Goal: Task Accomplishment & Management: Use online tool/utility

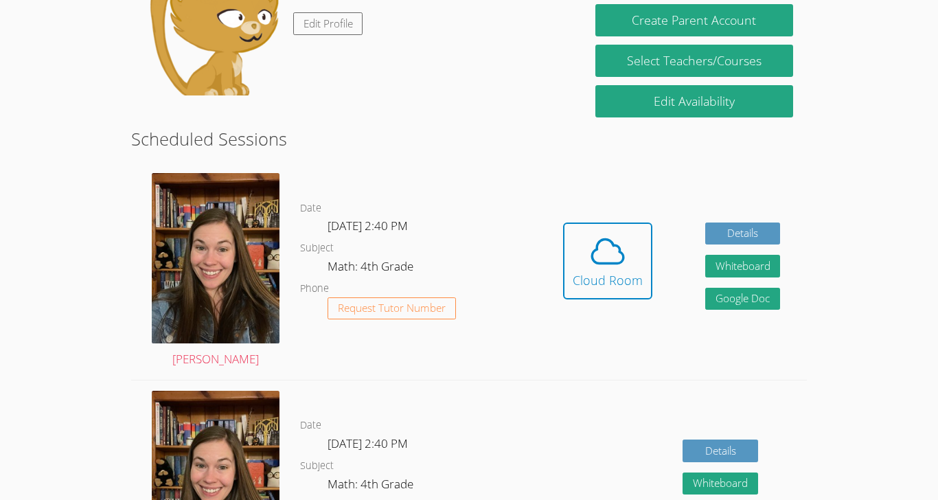
scroll to position [264, 0]
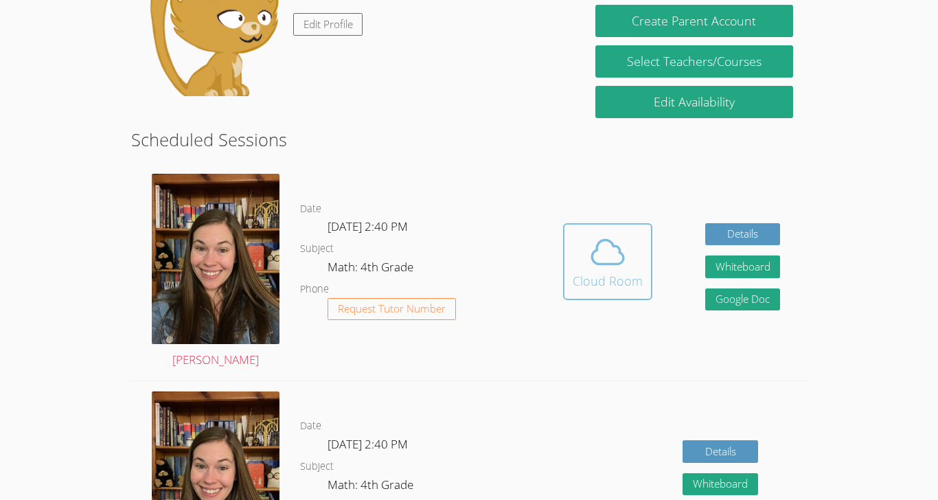
click at [588, 297] on button "Cloud Room" at bounding box center [607, 261] width 89 height 77
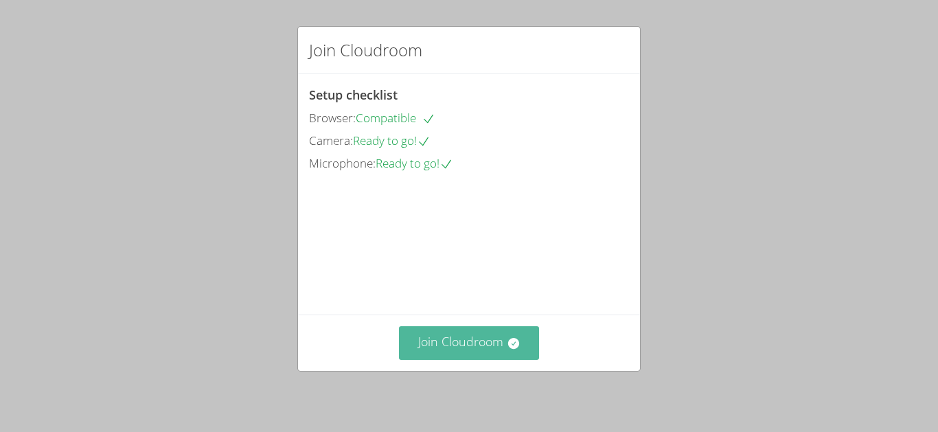
click at [450, 360] on button "Join Cloudroom" at bounding box center [469, 343] width 141 height 34
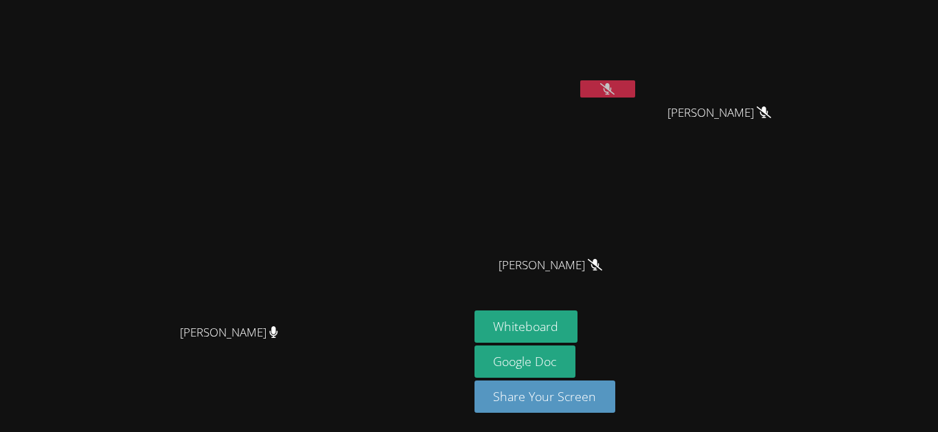
click at [635, 91] on button at bounding box center [607, 88] width 55 height 17
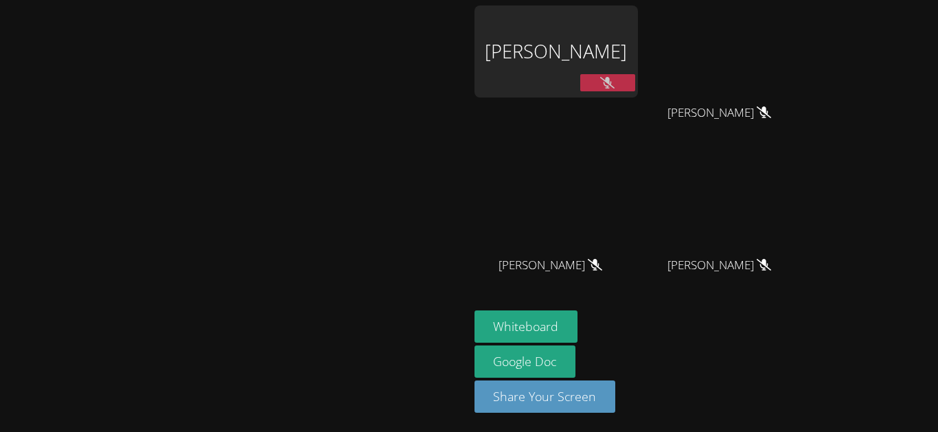
click at [638, 15] on div "YURIKO YANEZ" at bounding box center [556, 51] width 163 height 92
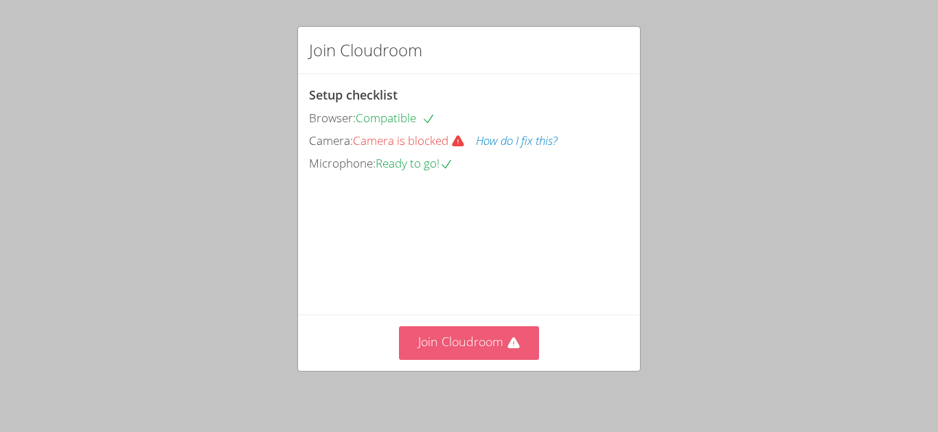
click at [429, 360] on button "Join Cloudroom" at bounding box center [469, 343] width 141 height 34
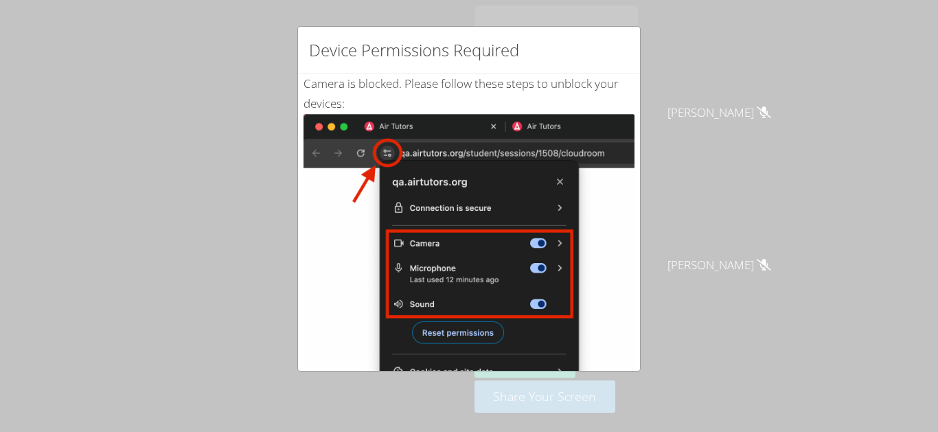
click at [169, 339] on div "Device Permissions Required Camera is blocked . Please follow these steps to un…" at bounding box center [469, 216] width 938 height 432
click at [75, 214] on div "Device Permissions Required Camera is blocked . Please follow these steps to un…" at bounding box center [469, 216] width 938 height 432
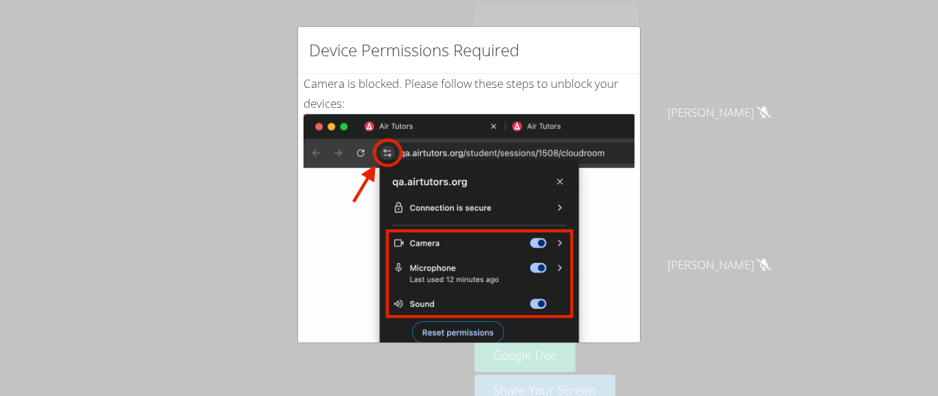
click at [199, 213] on div "Device Permissions Required Camera is blocked . Please follow these steps to un…" at bounding box center [469, 198] width 938 height 396
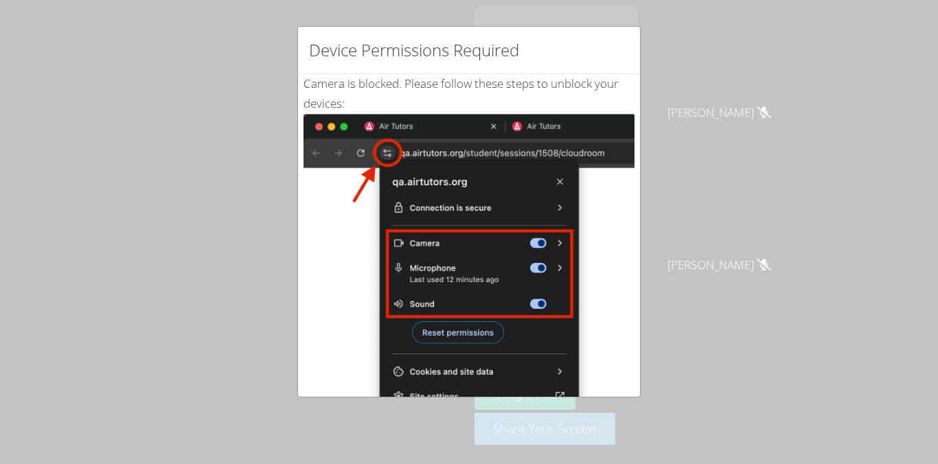
scroll to position [195, 0]
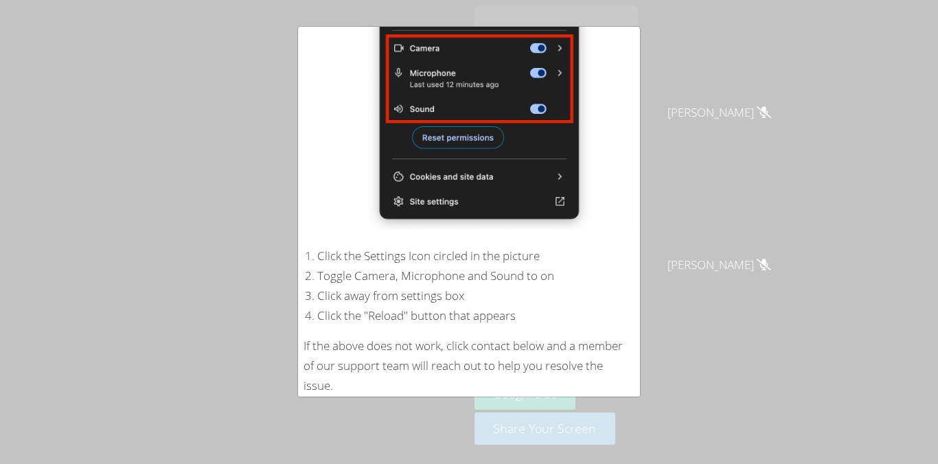
click at [332, 431] on button "Refresh" at bounding box center [349, 424] width 81 height 32
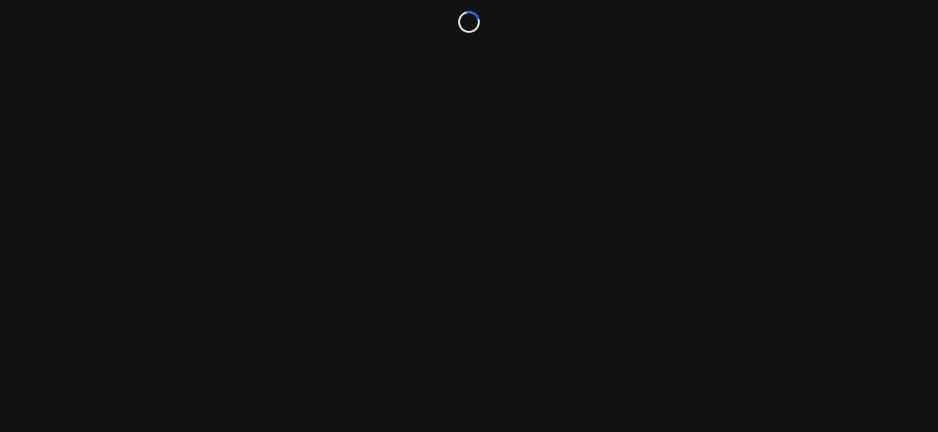
scroll to position [68, 0]
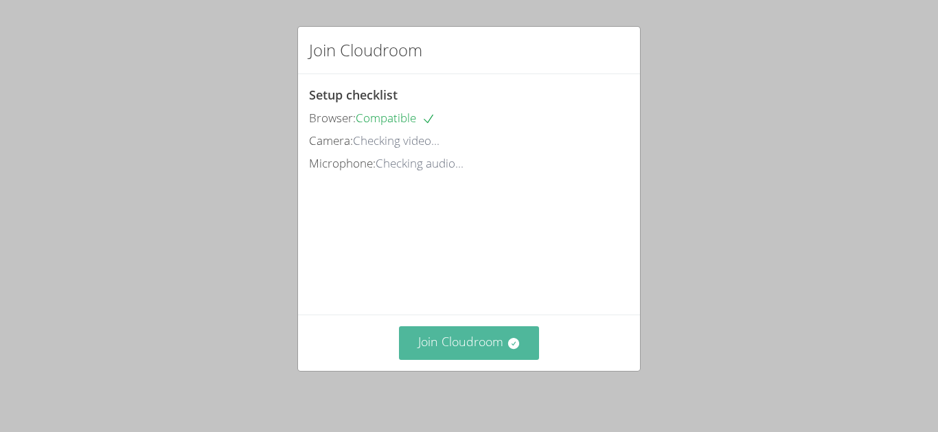
click at [469, 360] on button "Join Cloudroom" at bounding box center [469, 343] width 141 height 34
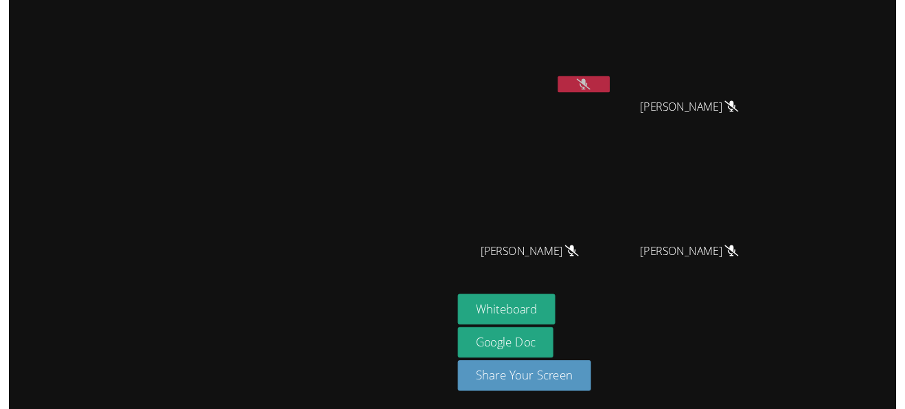
scroll to position [0, 0]
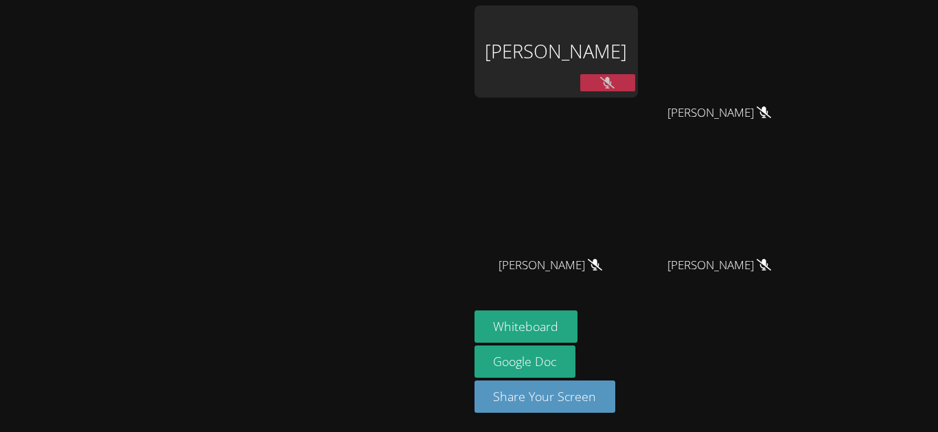
click at [131, 172] on video at bounding box center [234, 189] width 206 height 258
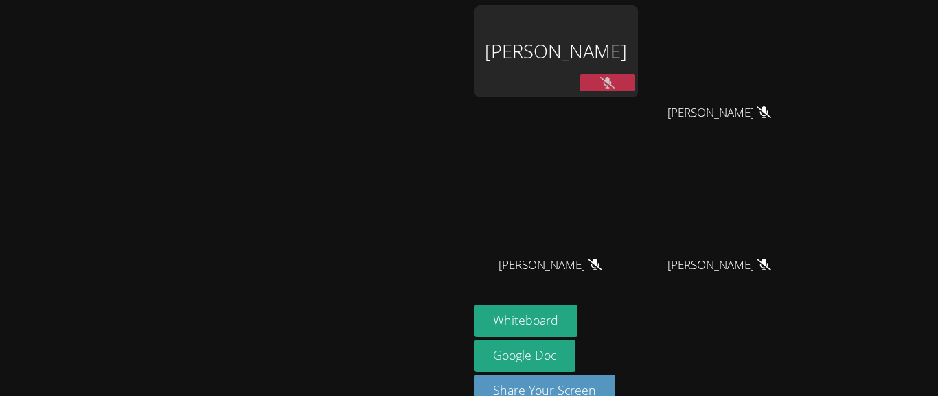
click at [615, 82] on icon at bounding box center [607, 83] width 14 height 12
click at [612, 84] on icon at bounding box center [608, 83] width 8 height 12
click at [635, 87] on button at bounding box center [607, 82] width 55 height 17
click at [635, 89] on button at bounding box center [607, 82] width 55 height 17
click at [638, 46] on div "YURIKO YANEZ" at bounding box center [556, 51] width 163 height 92
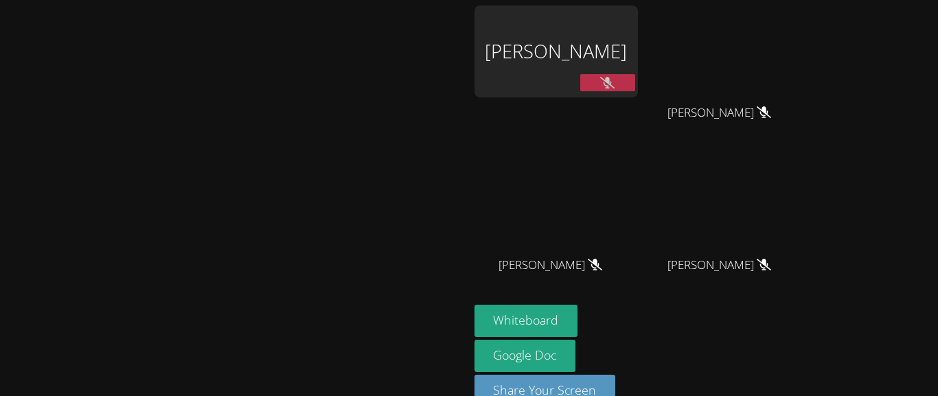
click at [615, 77] on icon at bounding box center [607, 83] width 14 height 12
click at [635, 78] on button at bounding box center [607, 82] width 55 height 17
click at [615, 86] on icon at bounding box center [607, 83] width 14 height 12
click at [612, 83] on icon at bounding box center [608, 83] width 8 height 12
click at [615, 87] on icon at bounding box center [607, 83] width 14 height 12
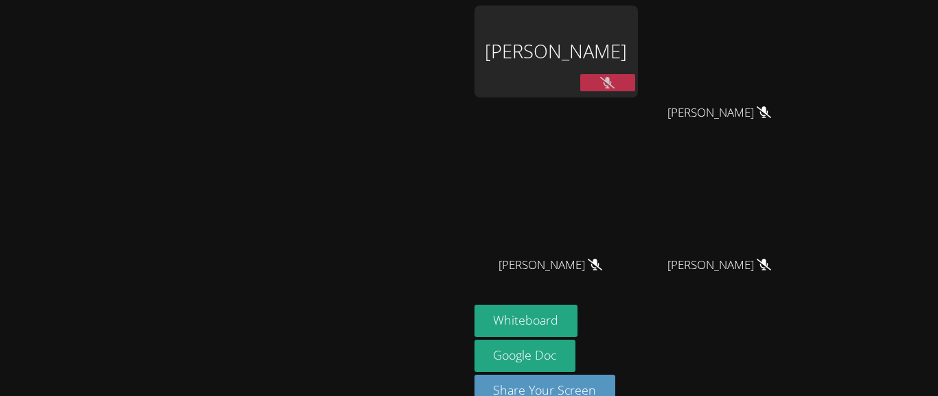
click at [615, 78] on icon at bounding box center [607, 83] width 14 height 12
click at [635, 76] on button at bounding box center [607, 82] width 55 height 17
click at [807, 237] on video at bounding box center [725, 204] width 163 height 92
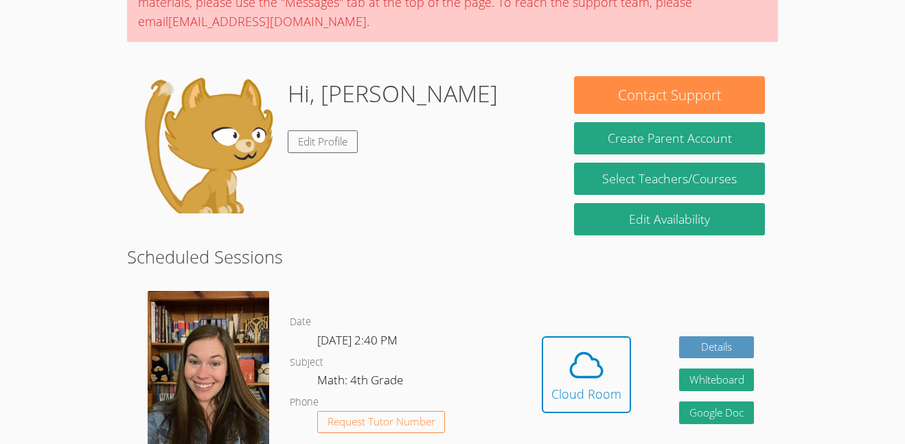
scroll to position [200, 0]
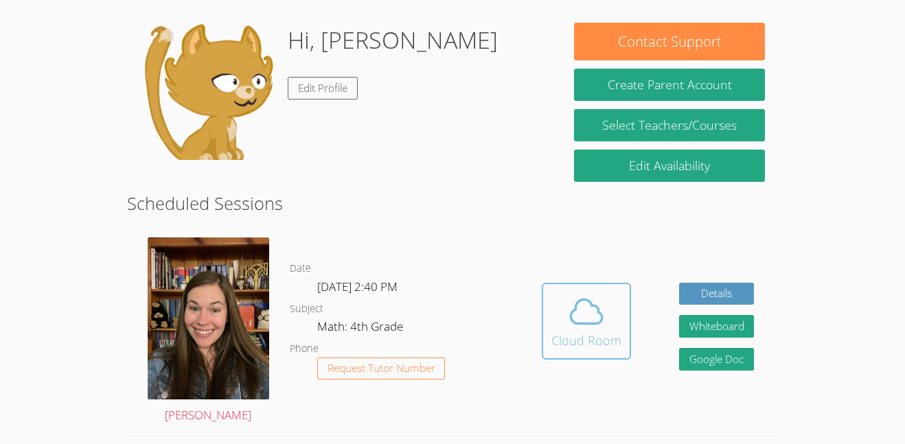
click at [565, 335] on div "Cloud Room" at bounding box center [587, 340] width 70 height 19
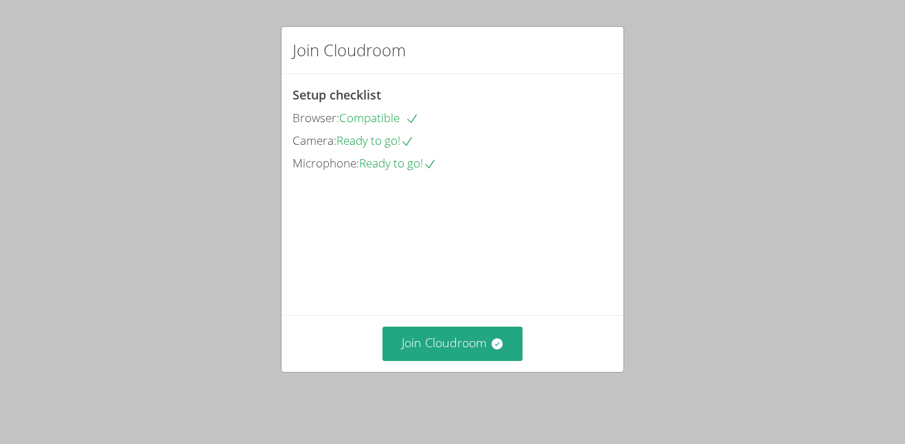
click at [109, 13] on div "Join Cloudroom Setup checklist Browser: Compatible Camera: Ready to go! Microph…" at bounding box center [452, 222] width 905 height 444
click at [0, 203] on div "Join Cloudroom Setup checklist Browser: Compatible Camera: Ready to go! Microph…" at bounding box center [452, 222] width 905 height 444
click at [49, 41] on div "Join Cloudroom Setup checklist Browser: Compatible Camera: Ready to go! Microph…" at bounding box center [452, 222] width 905 height 444
click at [41, 251] on div "Join Cloudroom Setup checklist Browser: Compatible Camera: Ready to go! Microph…" at bounding box center [452, 222] width 905 height 444
click at [27, 199] on div "Join Cloudroom Setup checklist Browser: Compatible Camera: Ready to go! Microph…" at bounding box center [452, 222] width 905 height 444
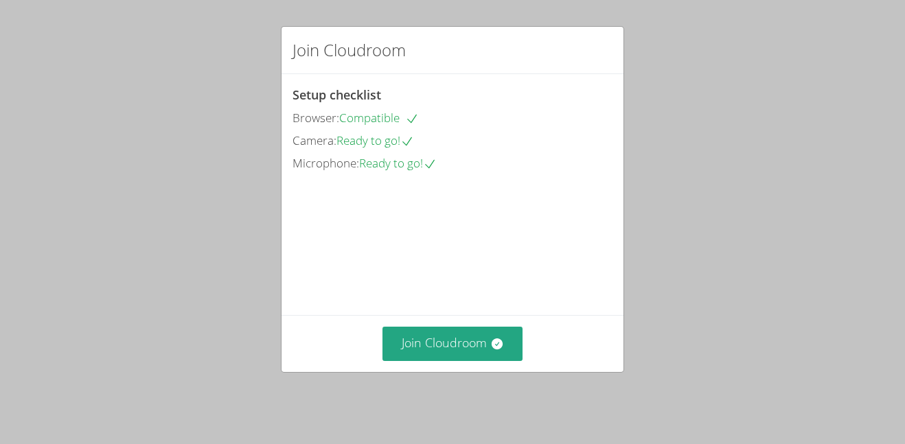
click at [50, 168] on div "Join Cloudroom Setup checklist Browser: Compatible Camera: Ready to go! Microph…" at bounding box center [452, 222] width 905 height 444
click at [49, 168] on div "Join Cloudroom Setup checklist Browser: Compatible Camera: Ready to go! Microph…" at bounding box center [452, 222] width 905 height 444
click at [56, 23] on div "Join Cloudroom Setup checklist Browser: Compatible Camera: Ready to go! Microph…" at bounding box center [452, 222] width 905 height 444
